Goal: Share content: Share content

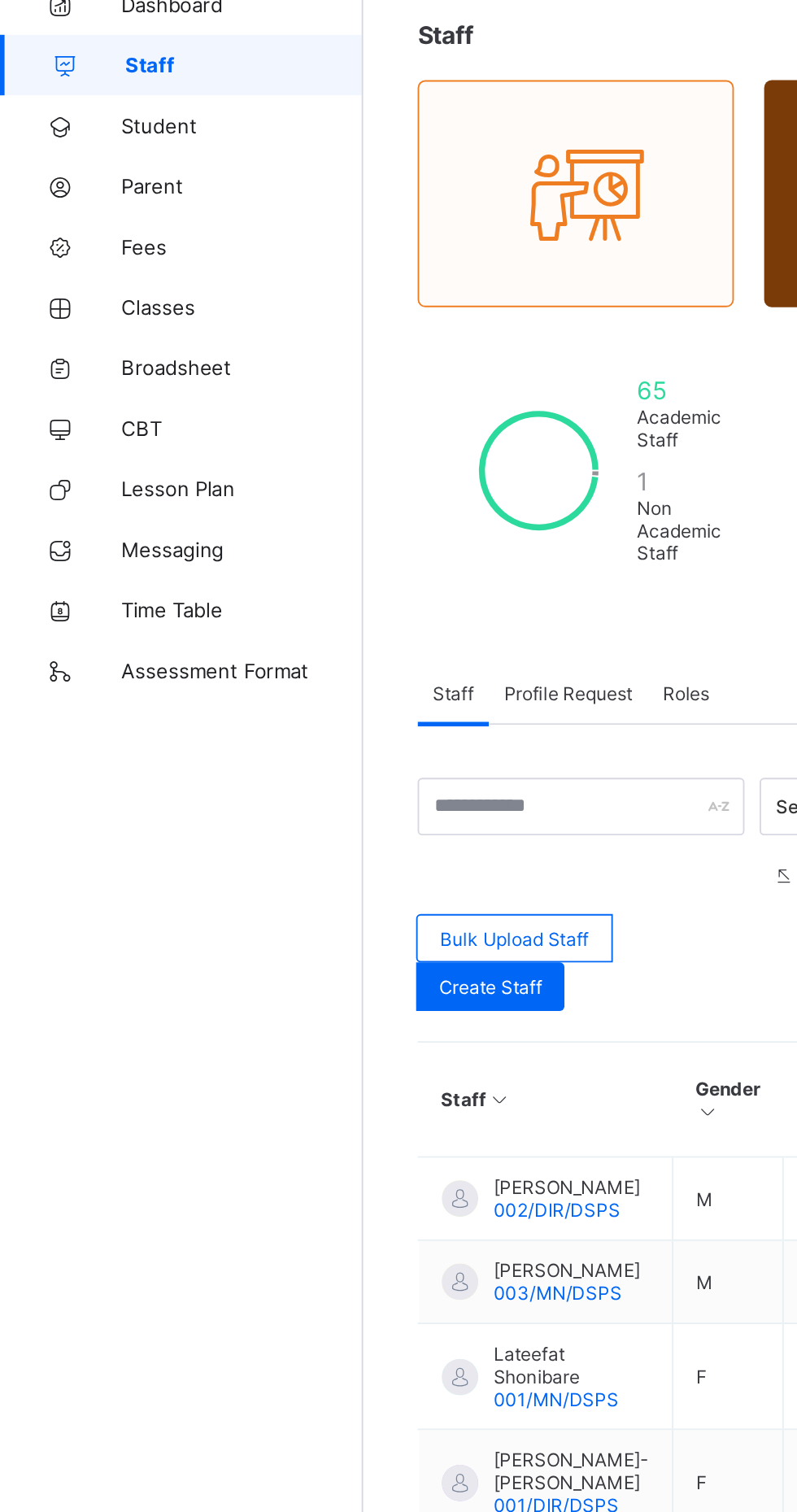
click at [124, 284] on link "Broadsheet" at bounding box center [97, 293] width 195 height 32
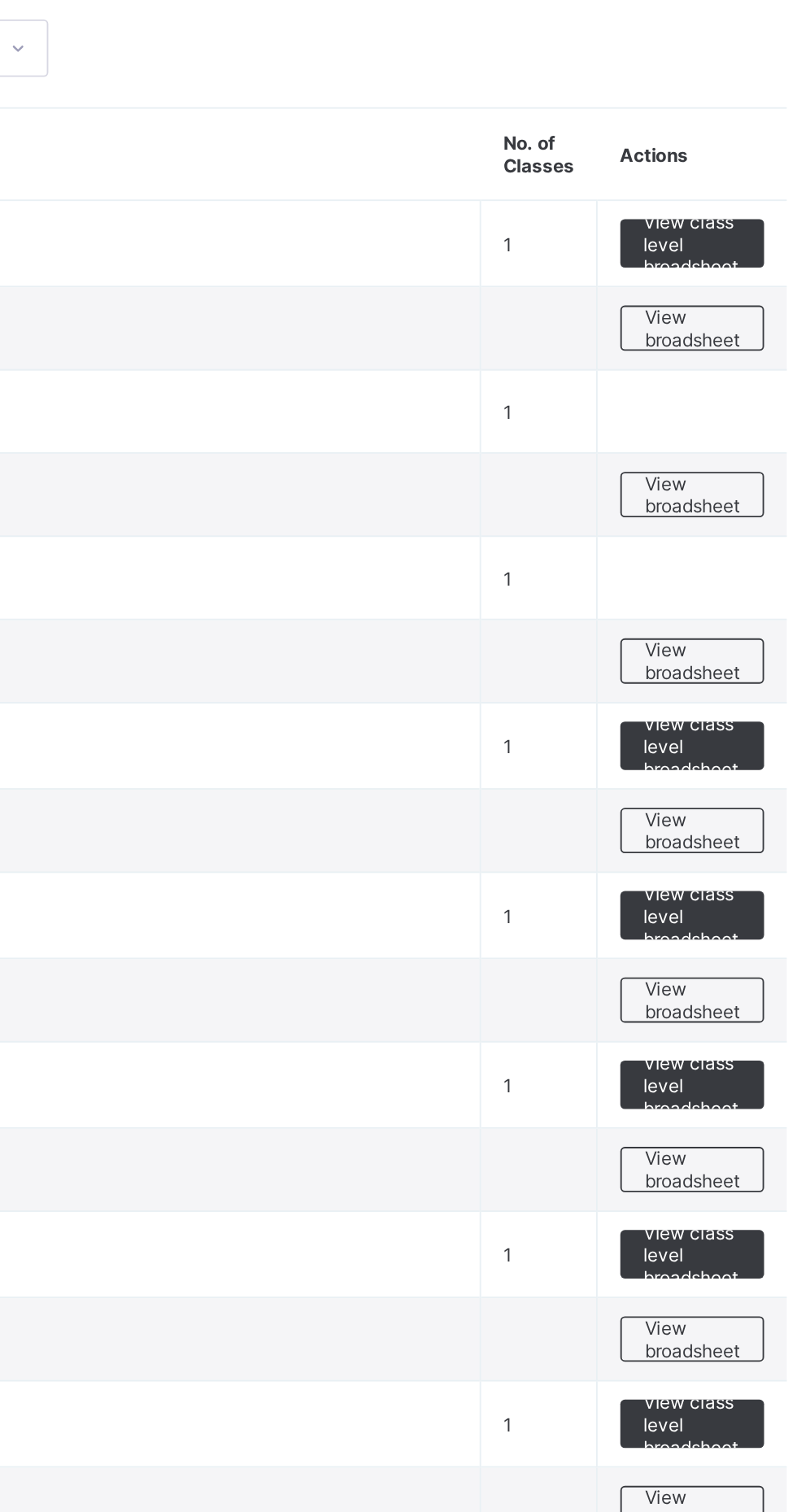
click at [716, 360] on span "View broadsheet" at bounding box center [717, 361] width 51 height 25
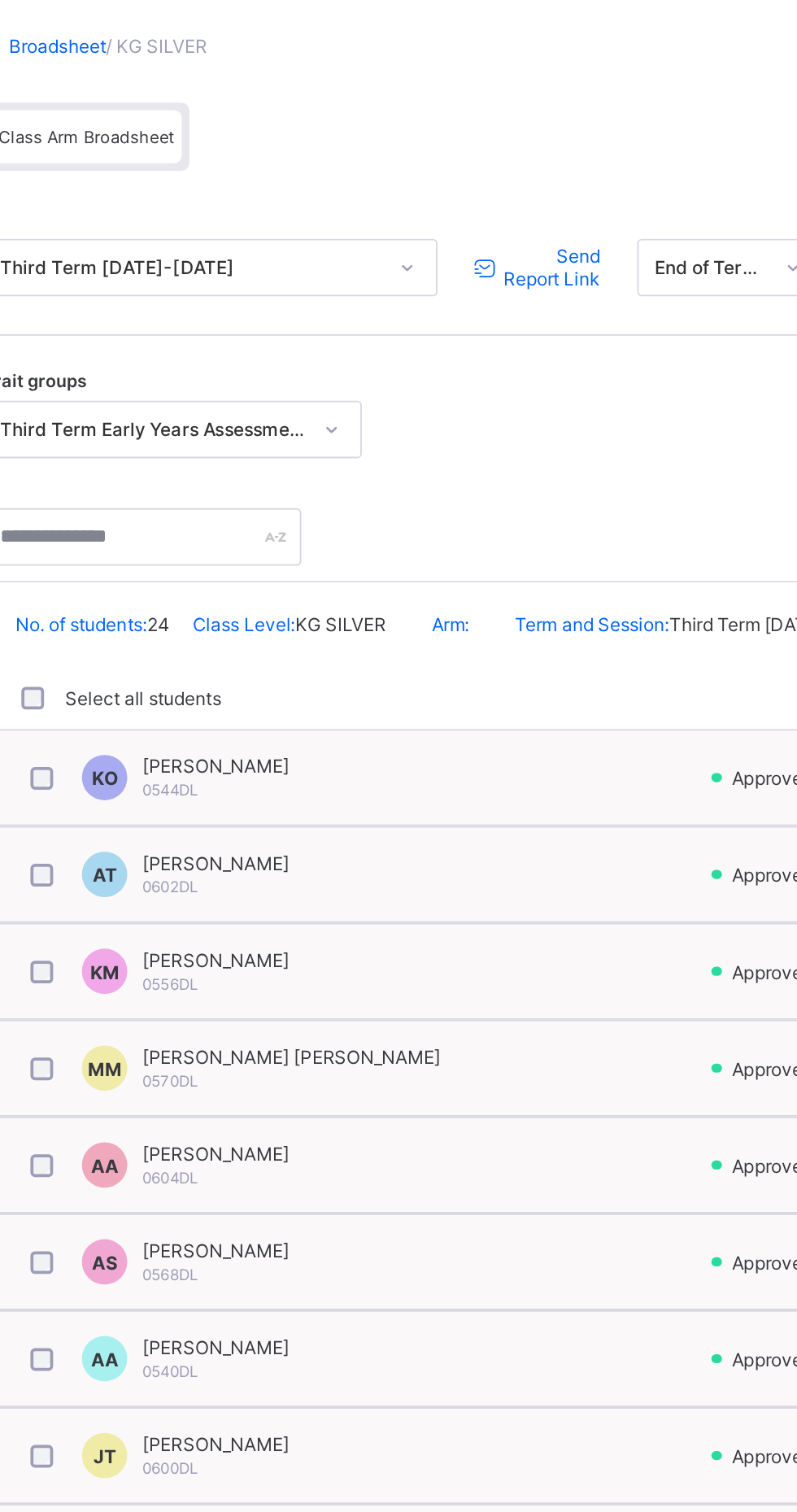
click at [520, 248] on span "Send Report Link" at bounding box center [516, 239] width 54 height 25
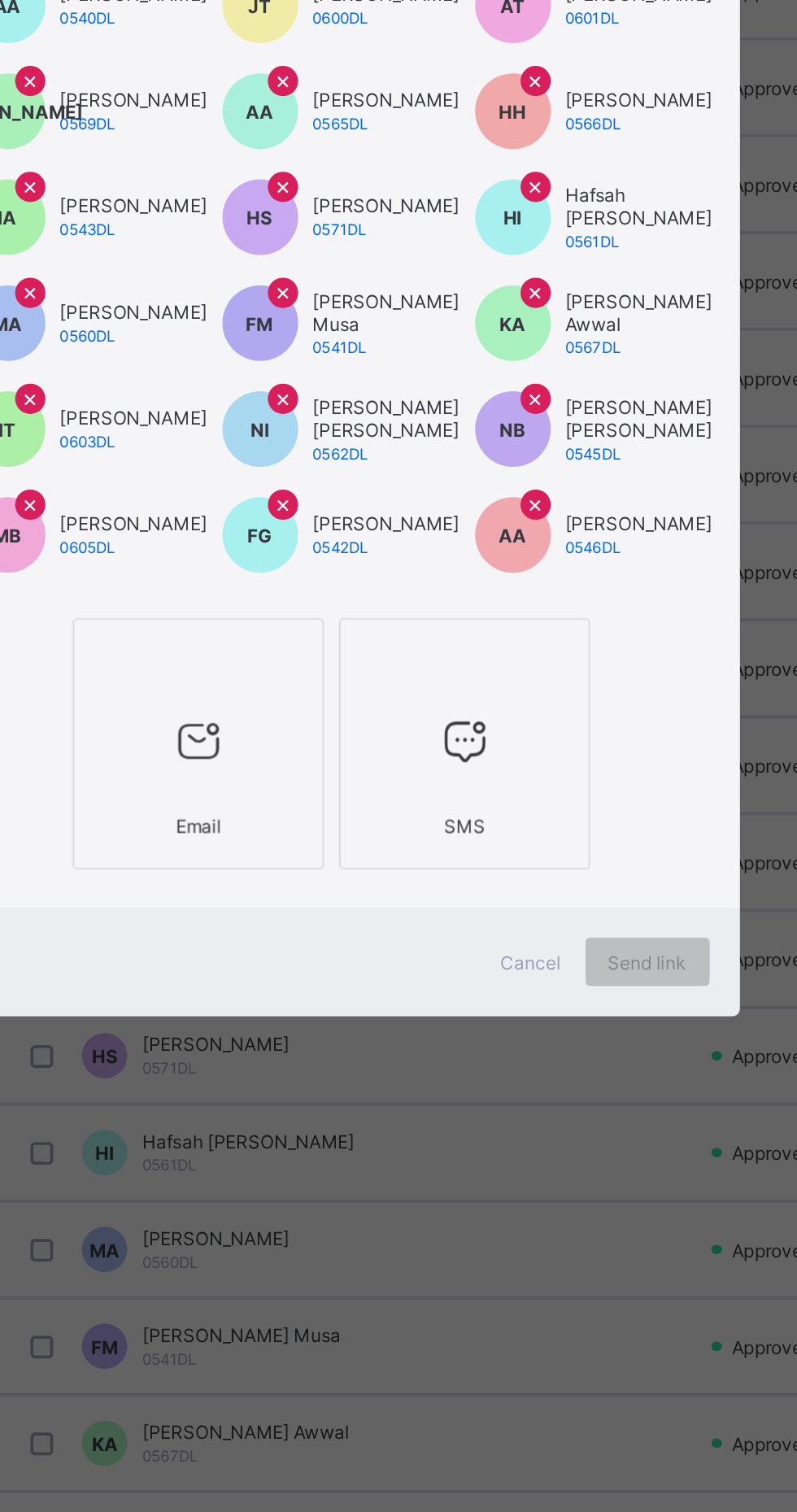
click at [344, 1035] on icon at bounding box center [326, 1021] width 34 height 29
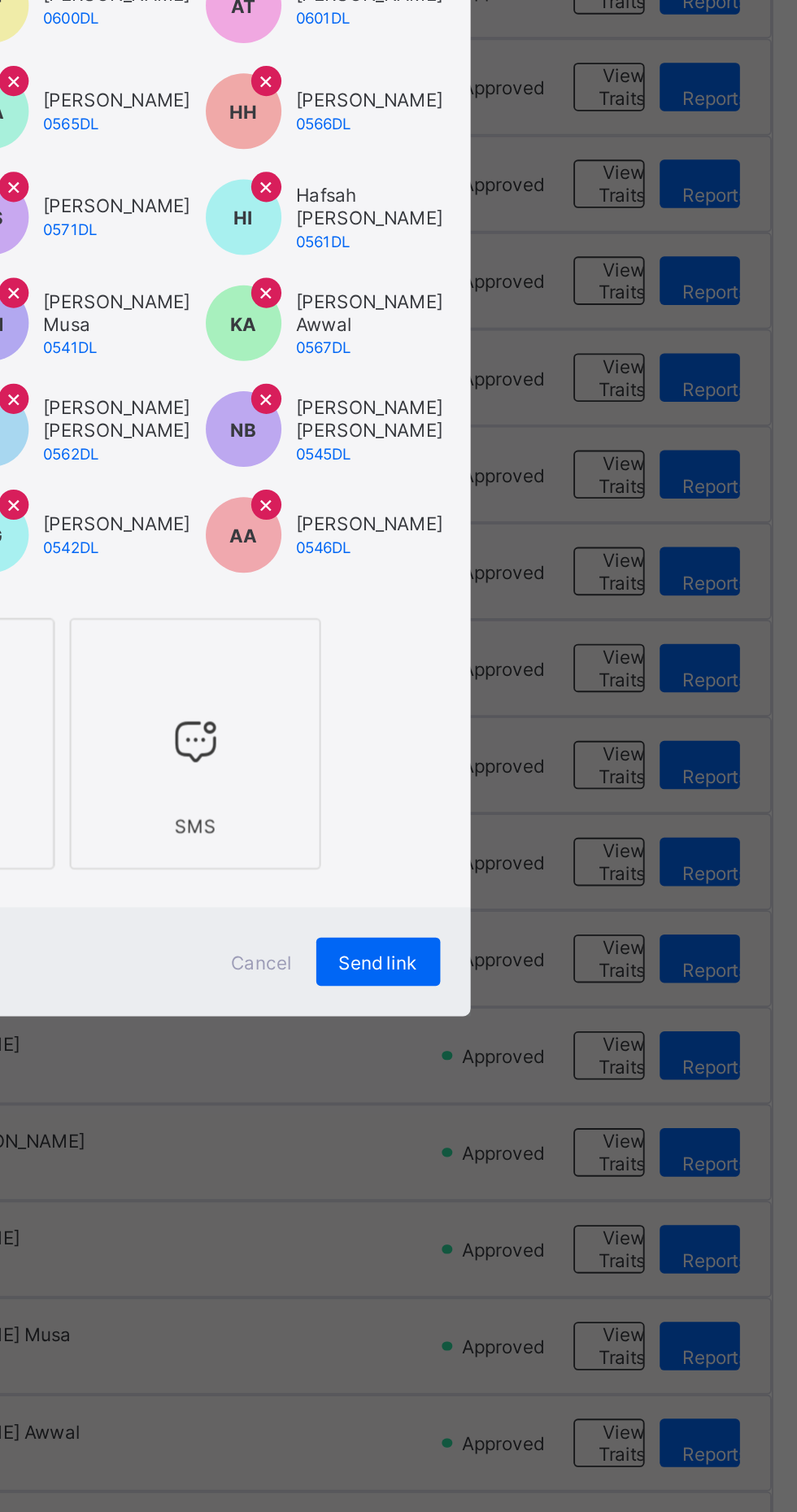
click at [590, 1146] on span "Send link" at bounding box center [569, 1140] width 43 height 12
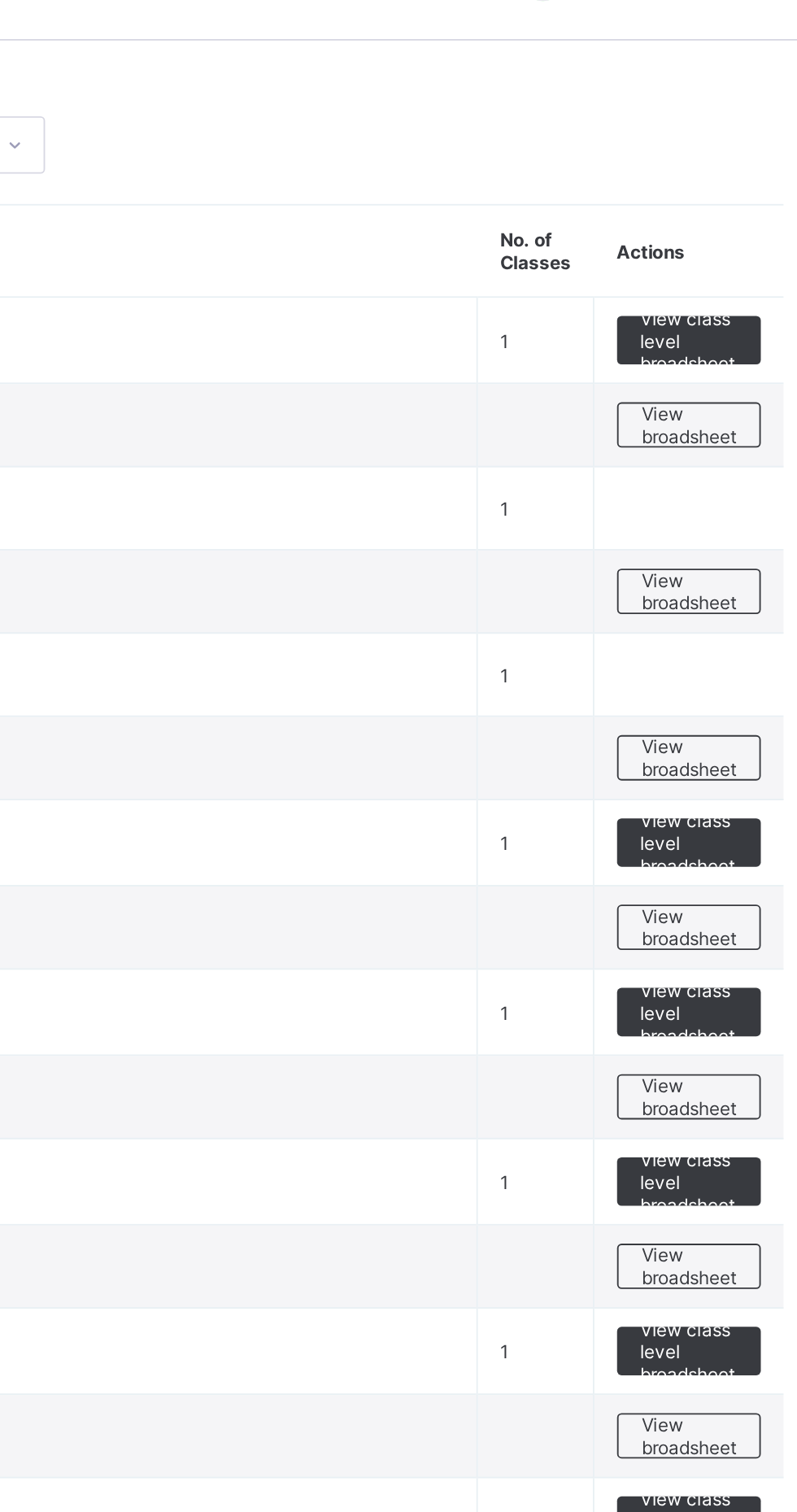
click at [710, 539] on span "View broadsheet" at bounding box center [717, 542] width 51 height 25
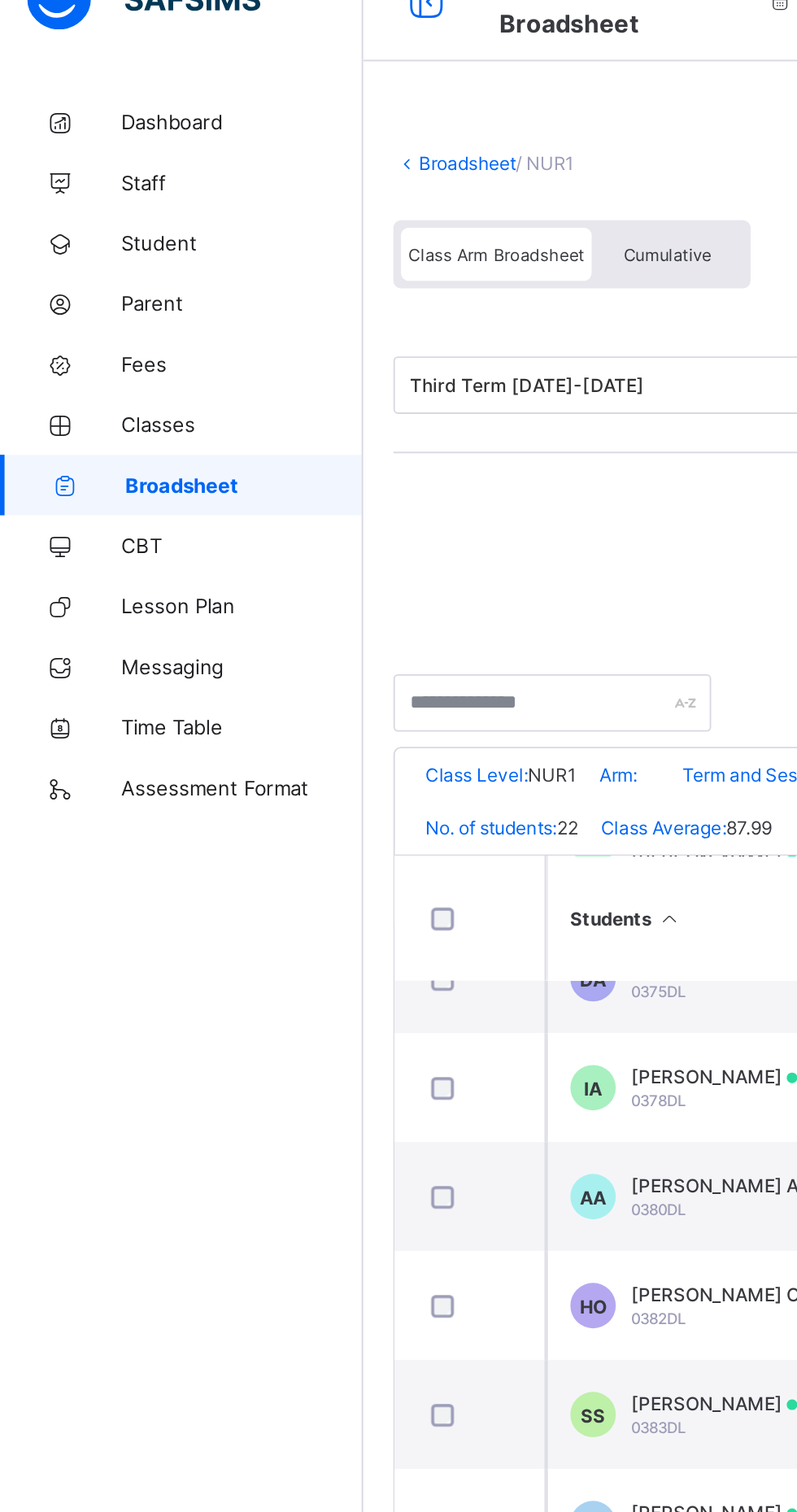
scroll to position [149, 157]
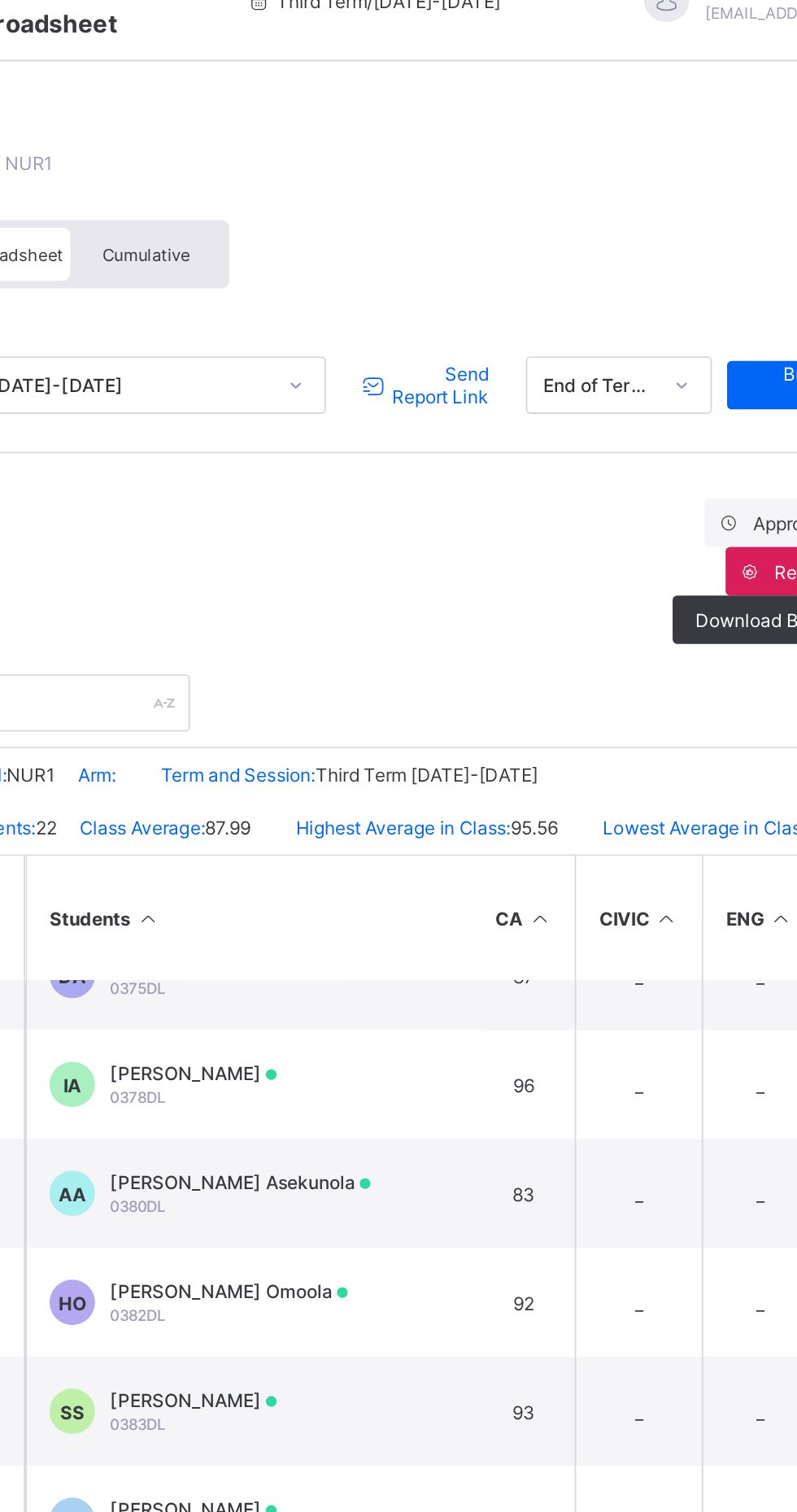
click at [520, 244] on span "Send Report Link" at bounding box center [516, 239] width 54 height 25
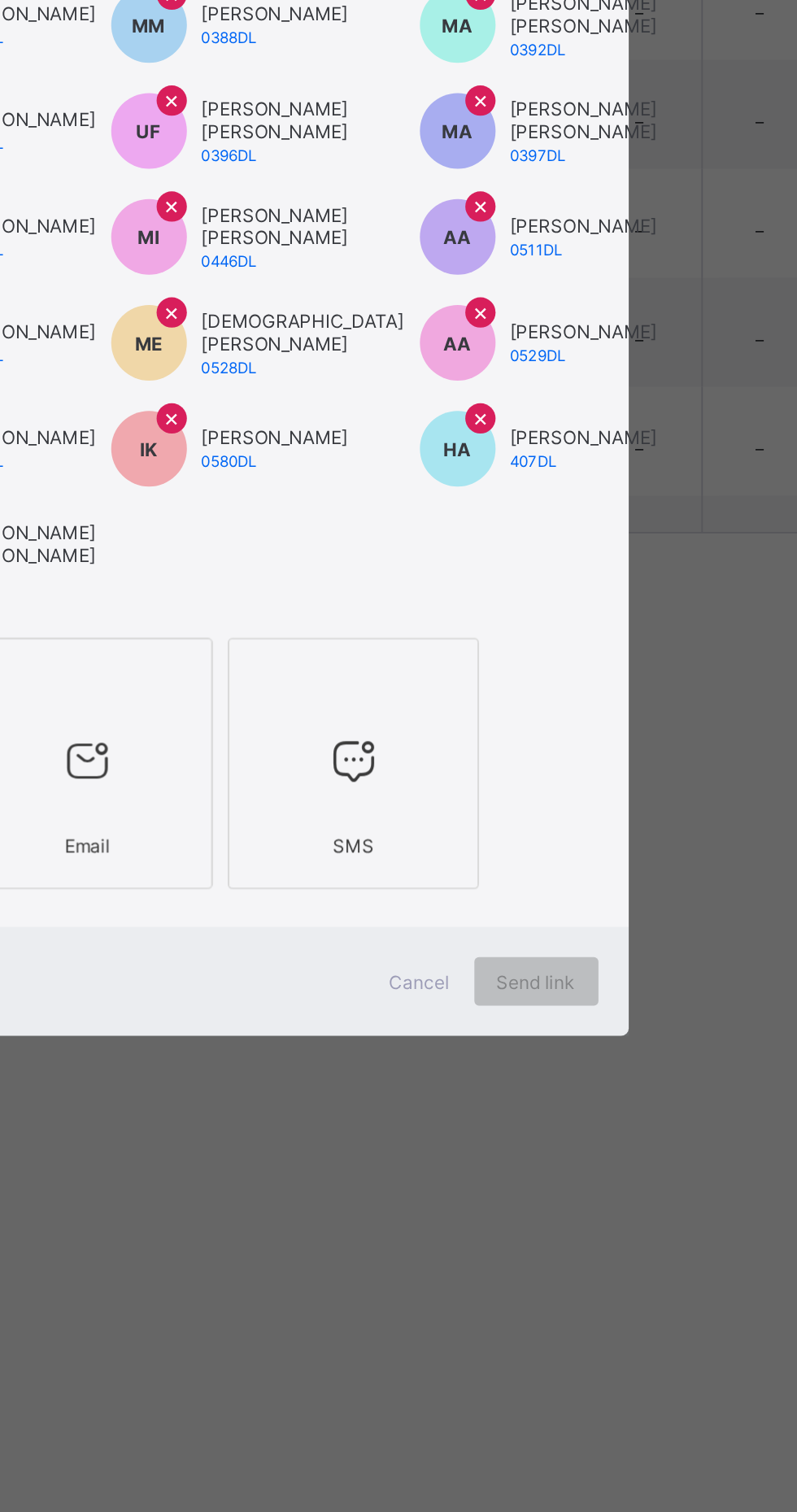
click at [344, 1035] on icon at bounding box center [326, 1021] width 34 height 29
click at [487, 1035] on icon at bounding box center [470, 1021] width 34 height 29
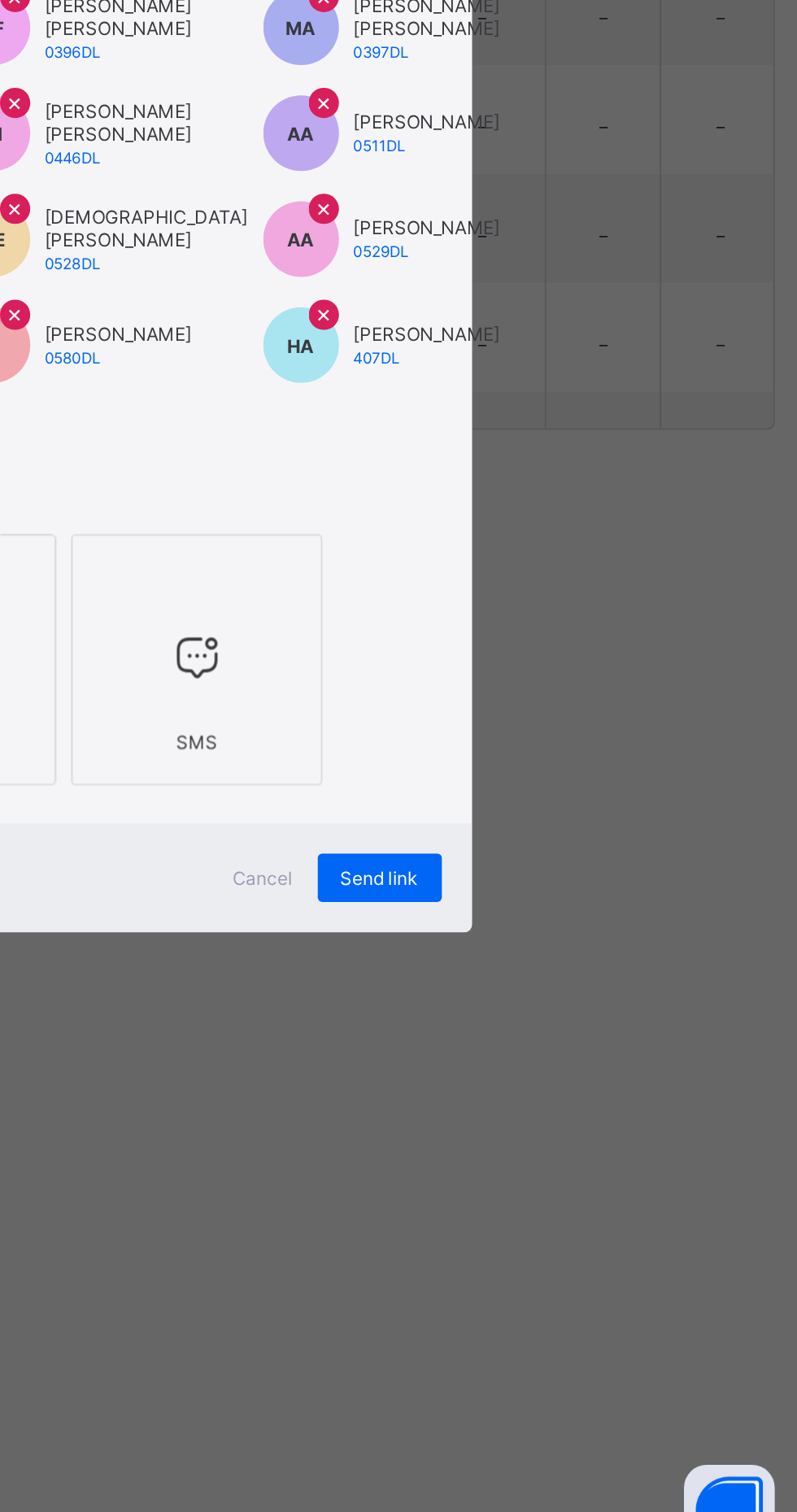
click at [602, 1153] on div "Send link" at bounding box center [569, 1139] width 66 height 26
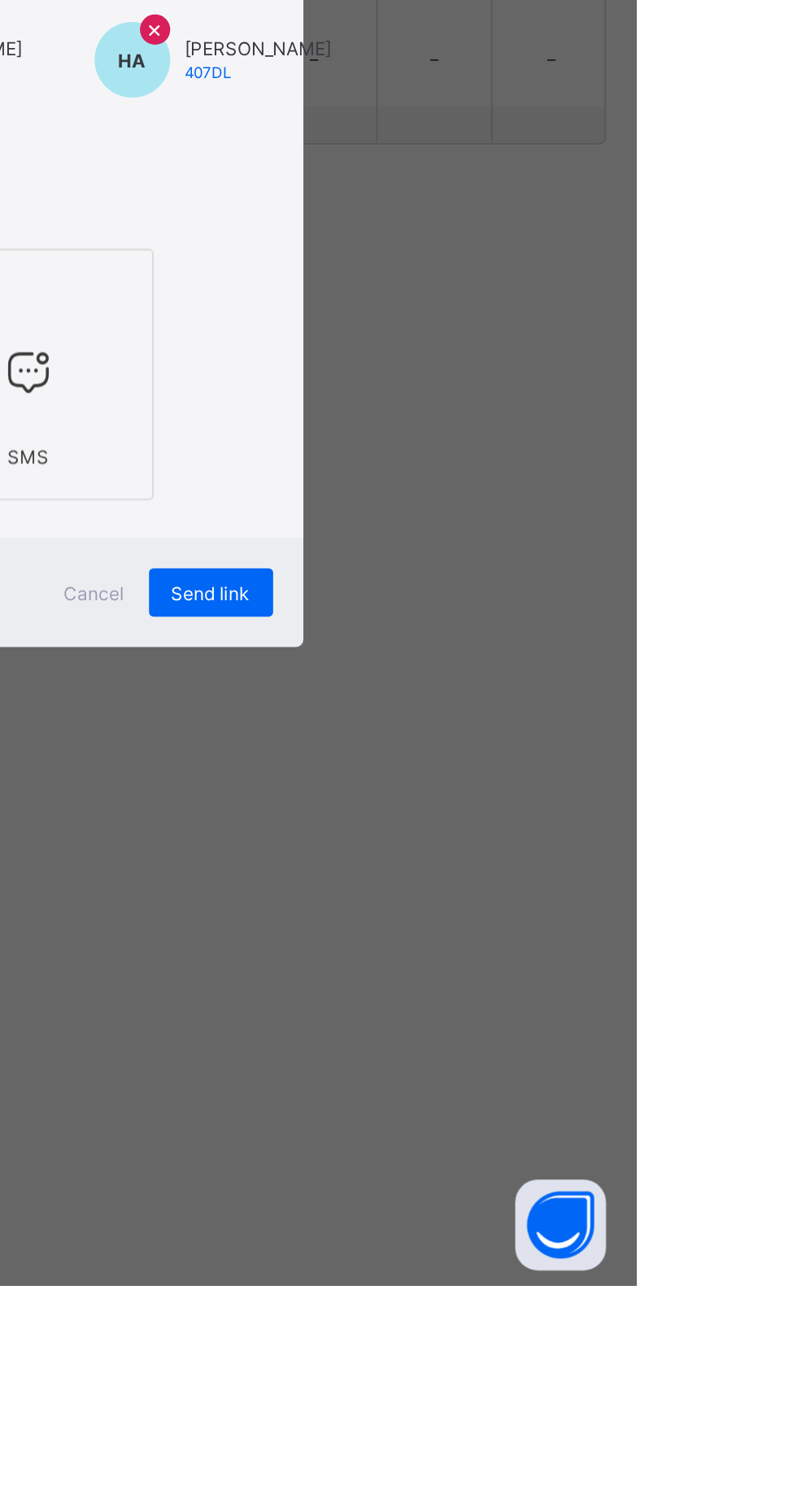
click at [519, 974] on icon at bounding box center [519, 974] width 0 height 0
click at [590, 1146] on span "Send link" at bounding box center [569, 1140] width 43 height 12
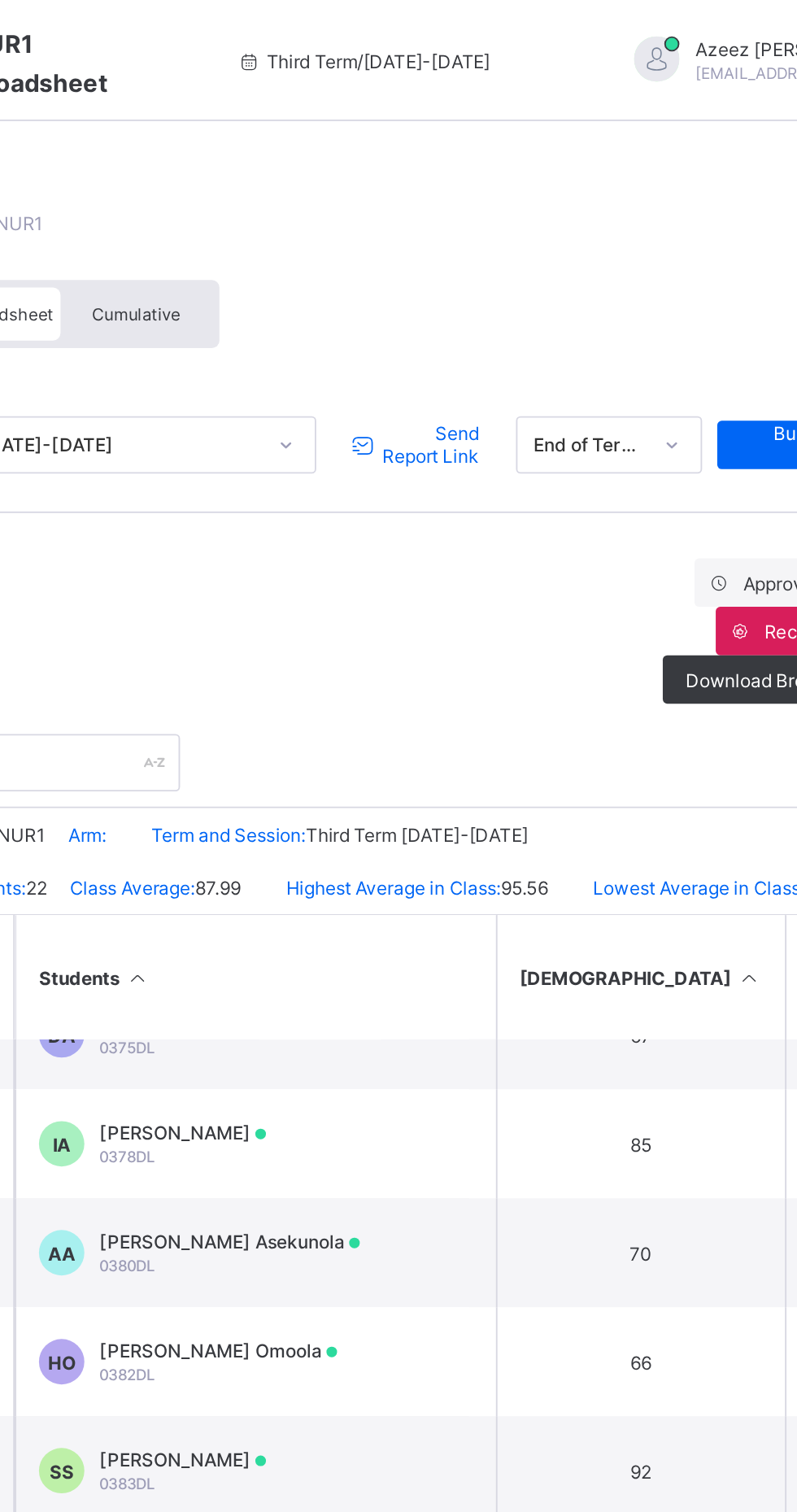
scroll to position [149, 1179]
